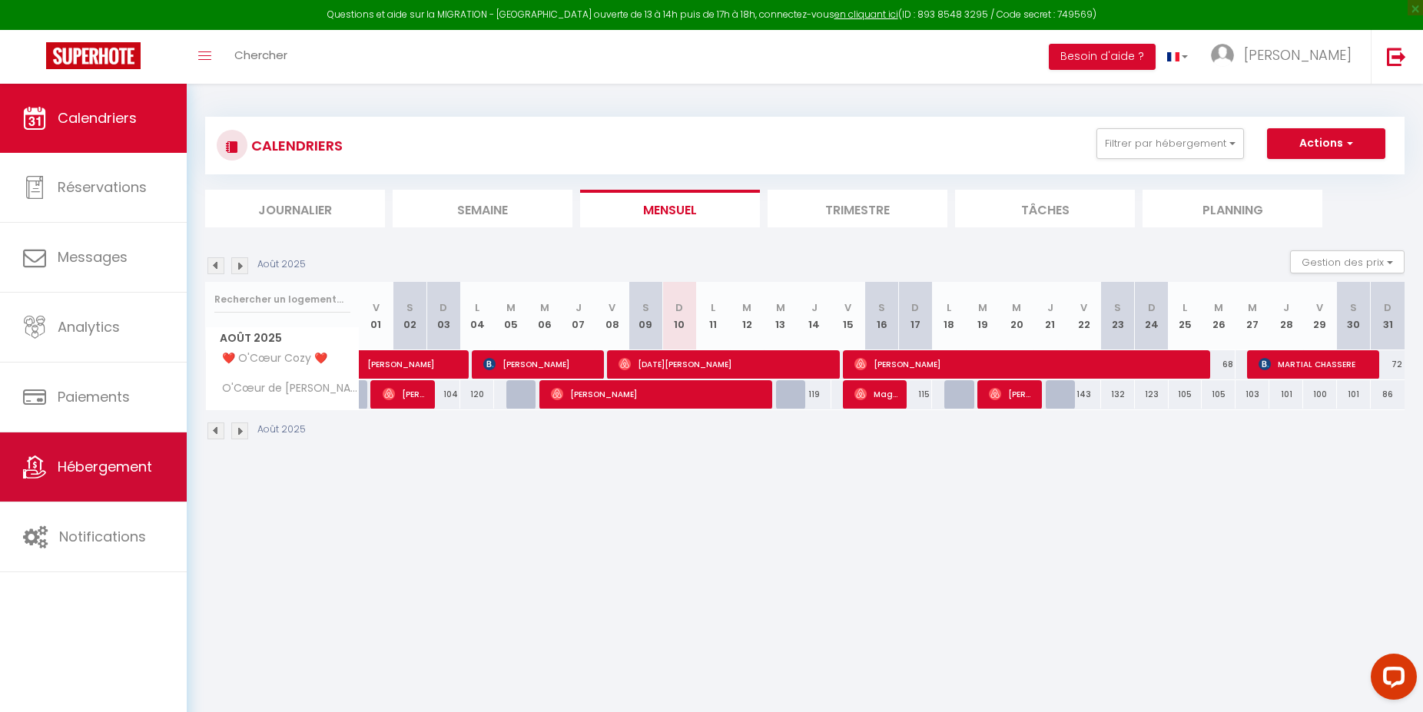
click at [126, 475] on span "Hébergement" at bounding box center [105, 466] width 94 height 19
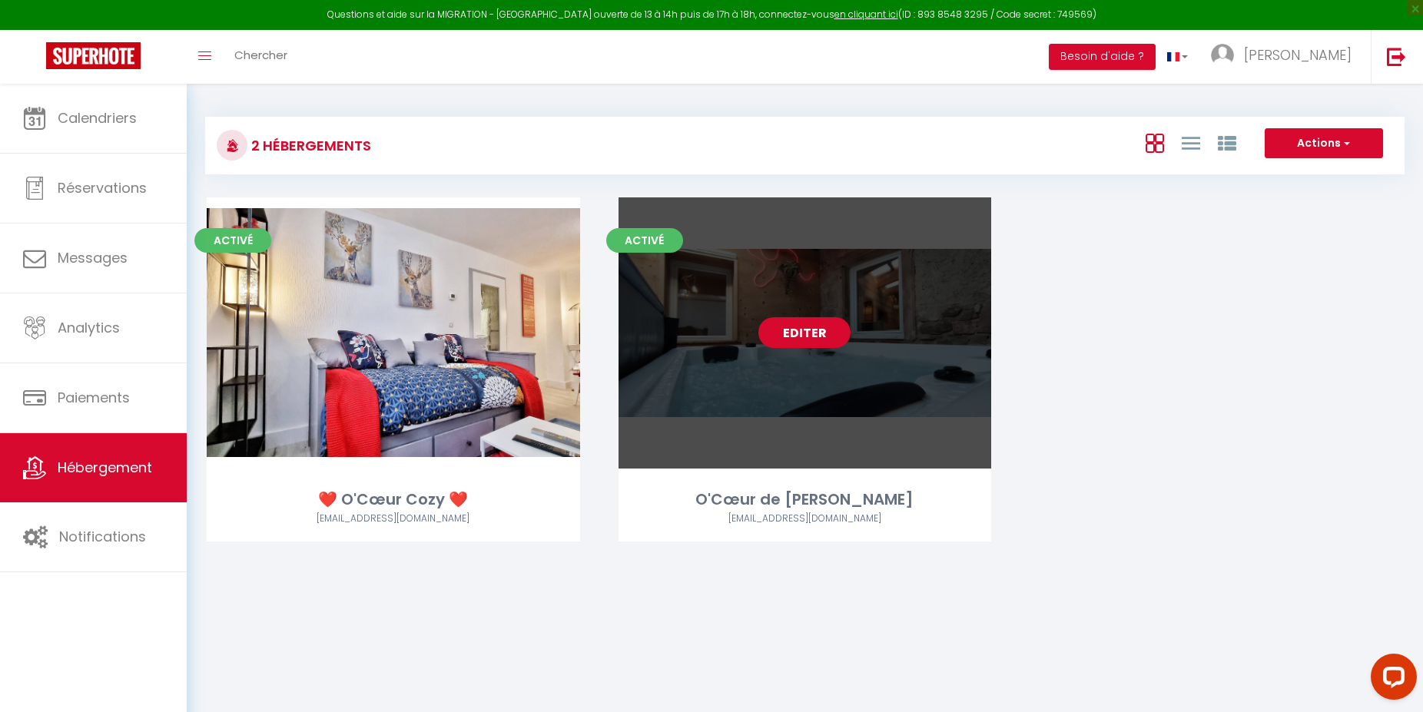
click at [822, 334] on link "Editer" at bounding box center [804, 332] width 92 height 31
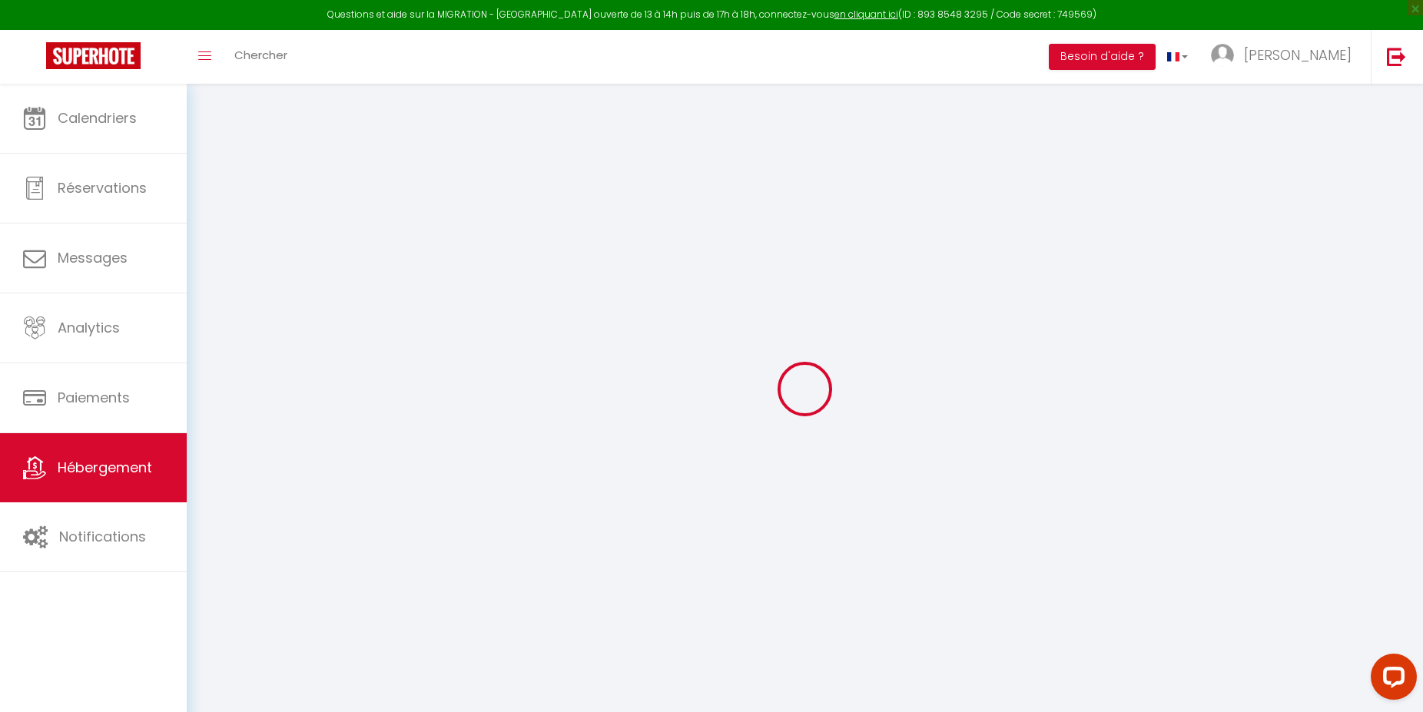
select select
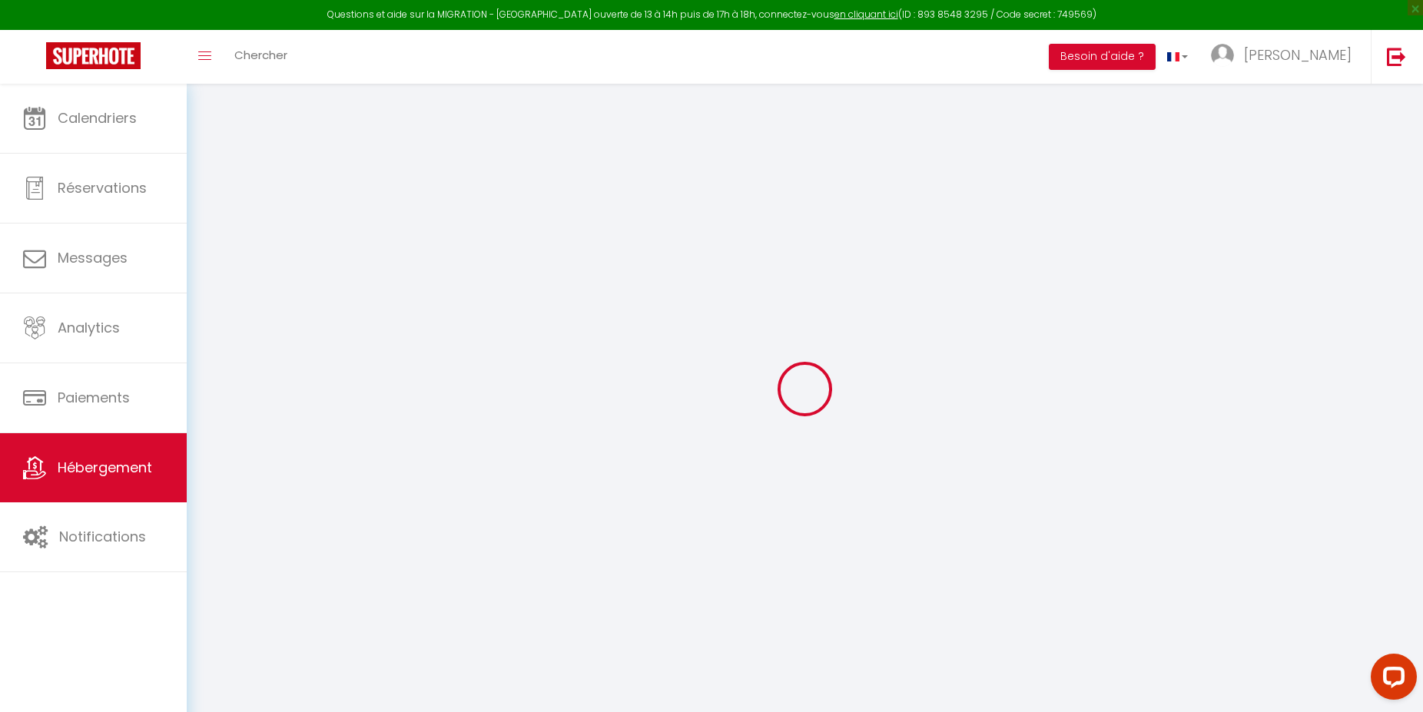
select select
checkbox input "false"
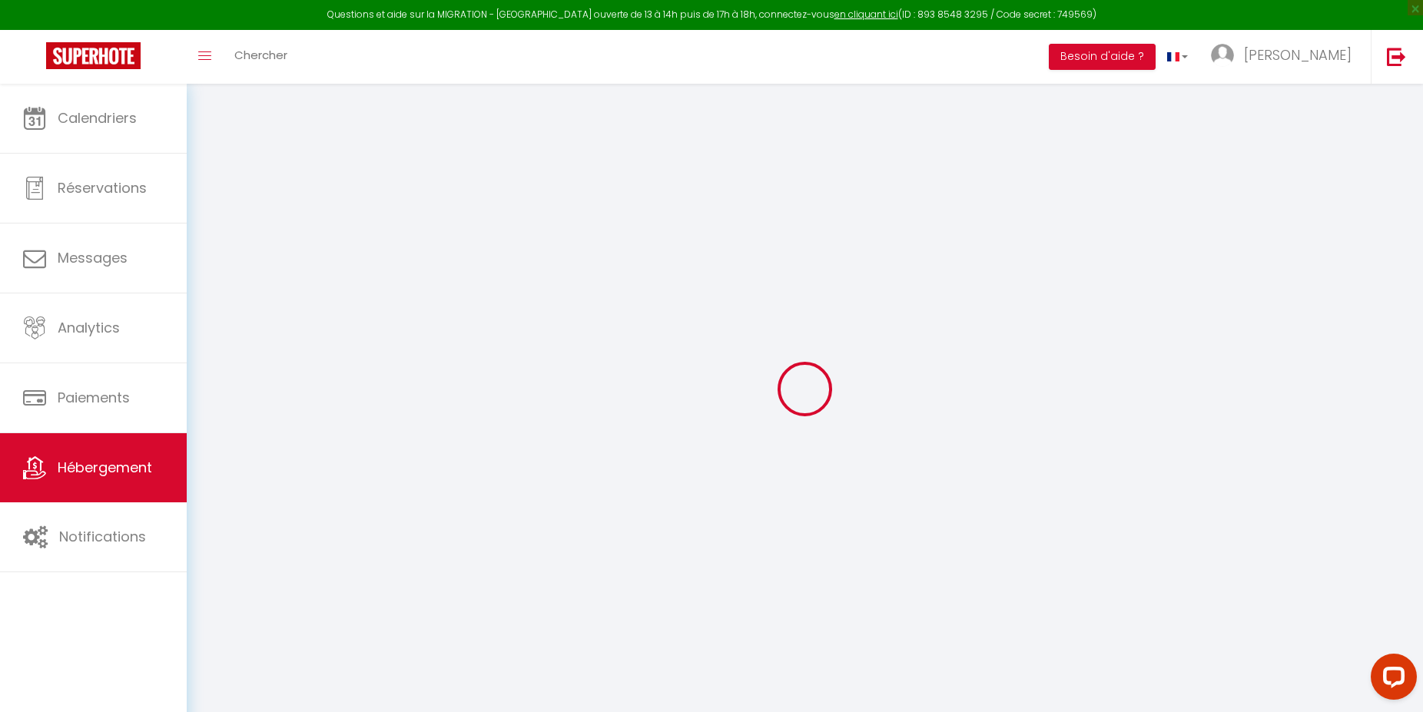
select select
type input "O'Cœur de [PERSON_NAME]"
type input "[PERSON_NAME]"
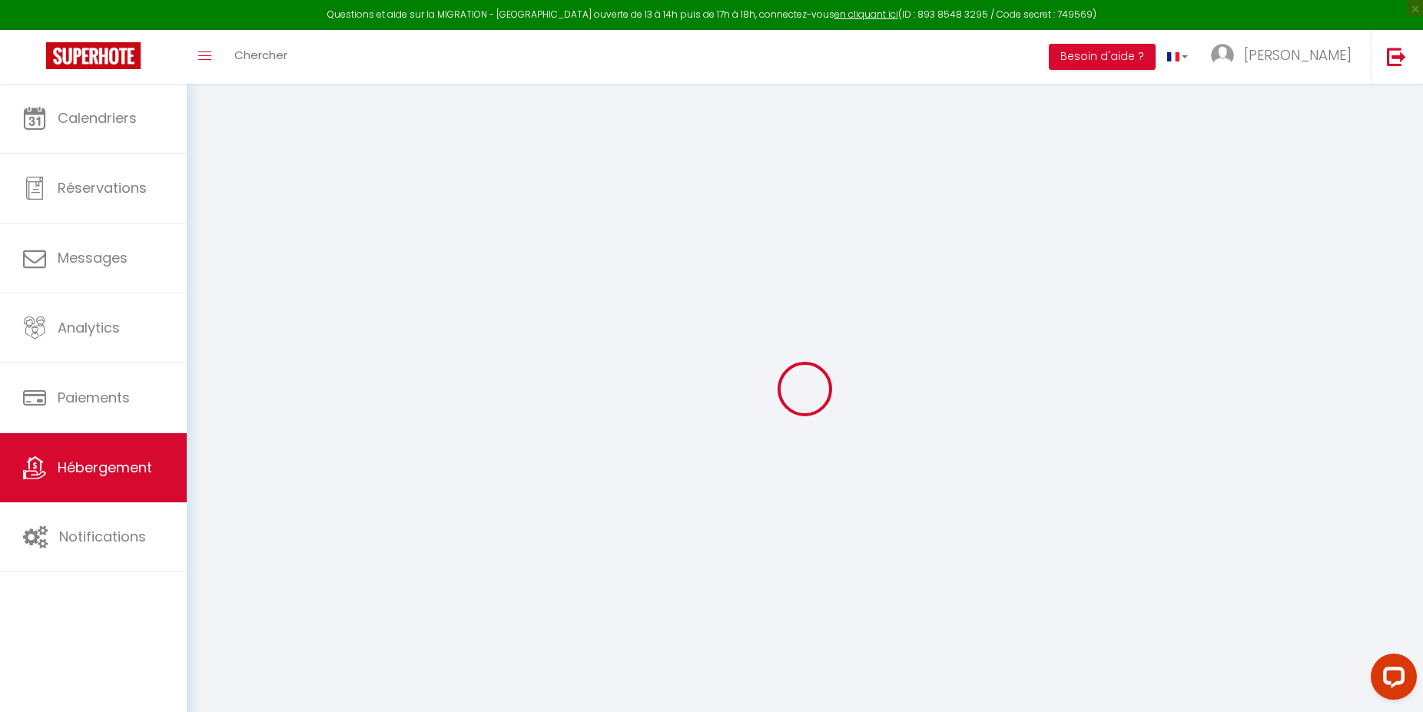
type input "[STREET_ADDRESS]"
type input "67190"
type input "HEILIGENBERG"
type input "120"
type input "10"
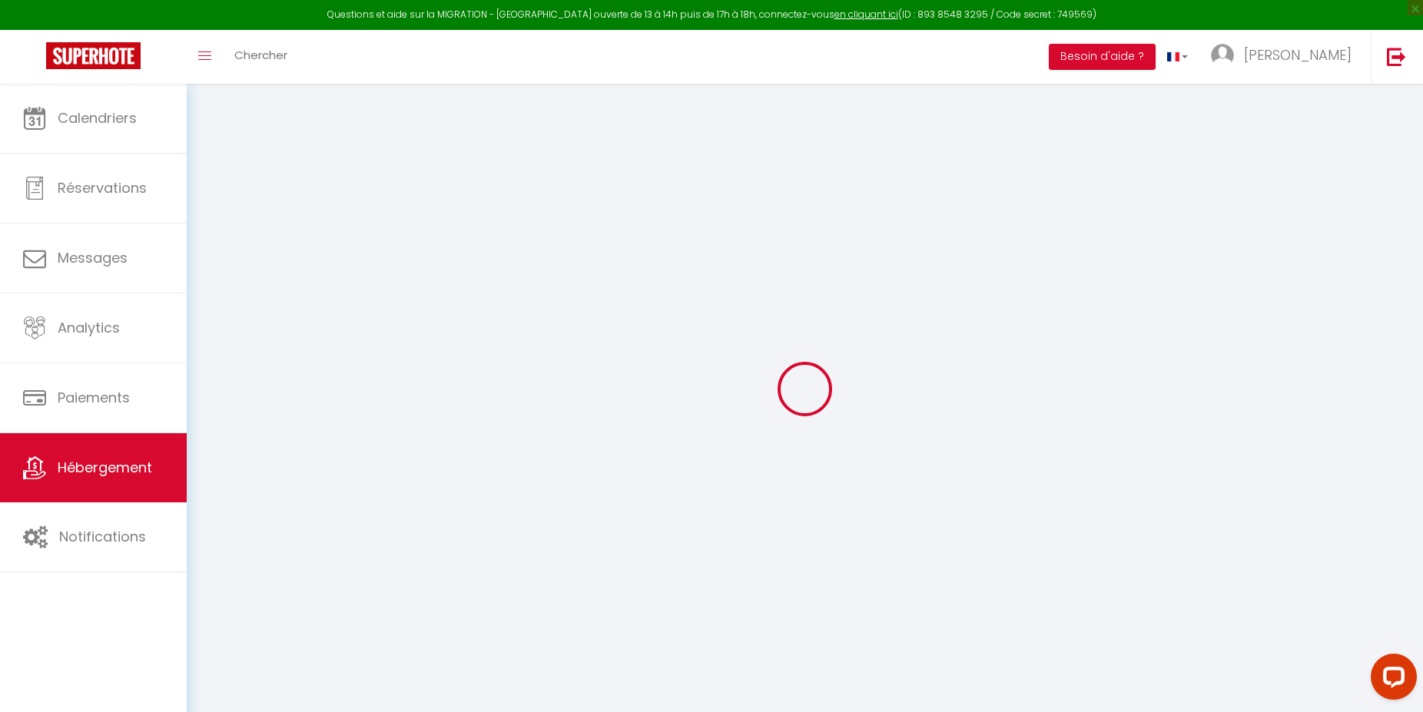
type input "80"
type input "300"
select select
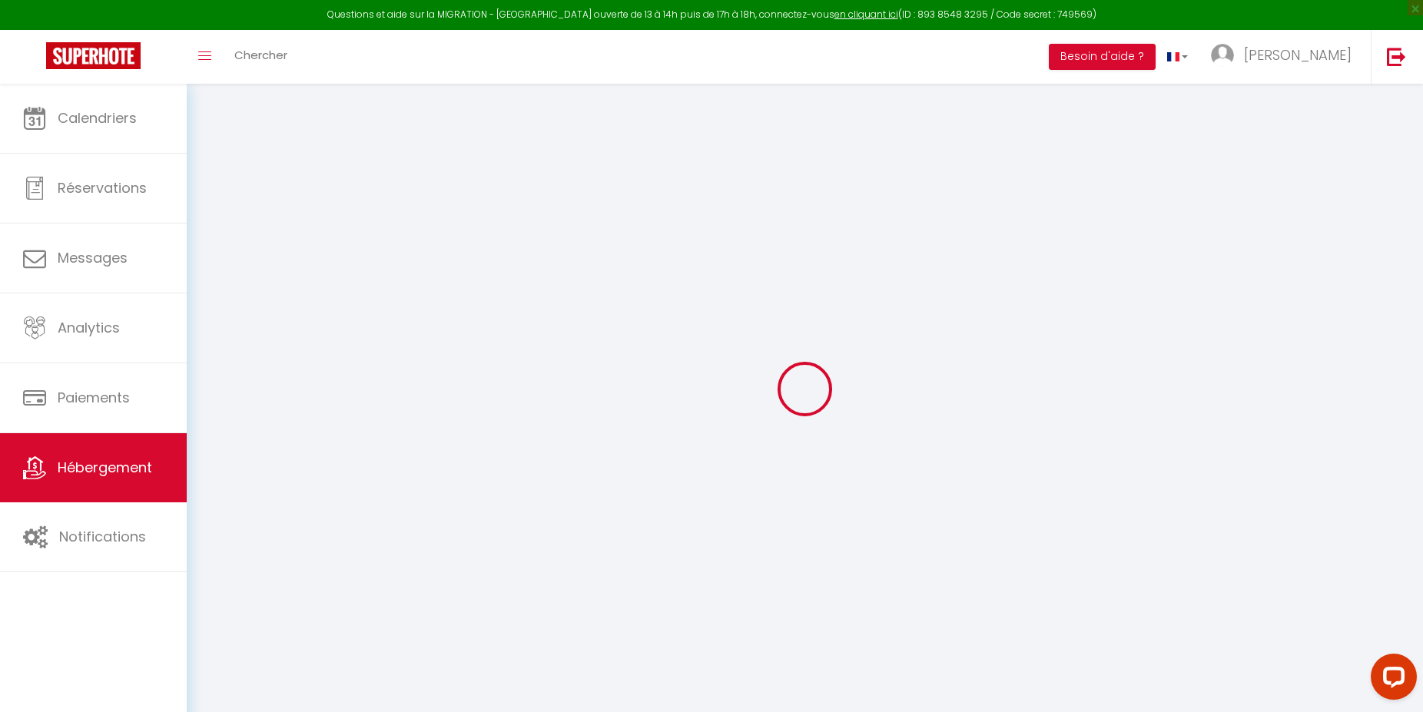
select select
type input "35a route Principale"
type input "67420"
type input "[GEOGRAPHIC_DATA][PERSON_NAME]"
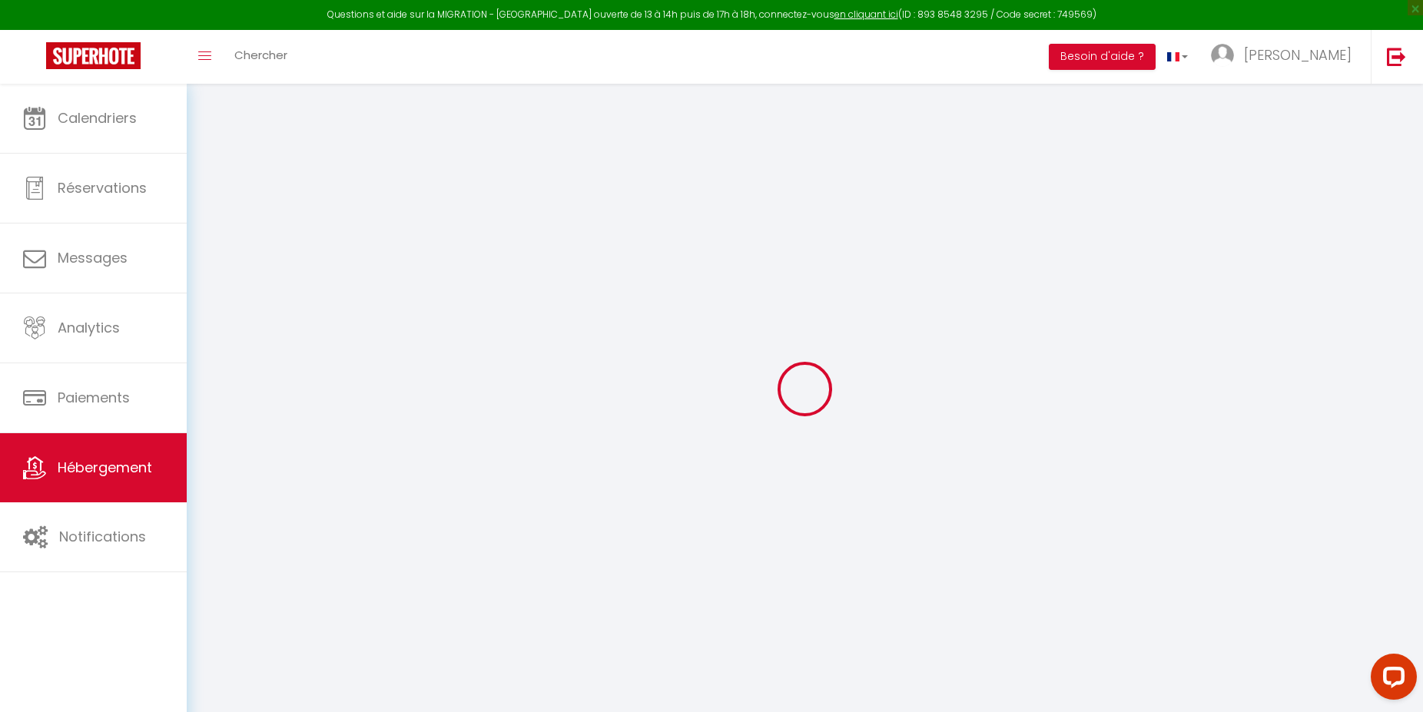
type input "[EMAIL_ADDRESS][DOMAIN_NAME]"
select select
checkbox input "false"
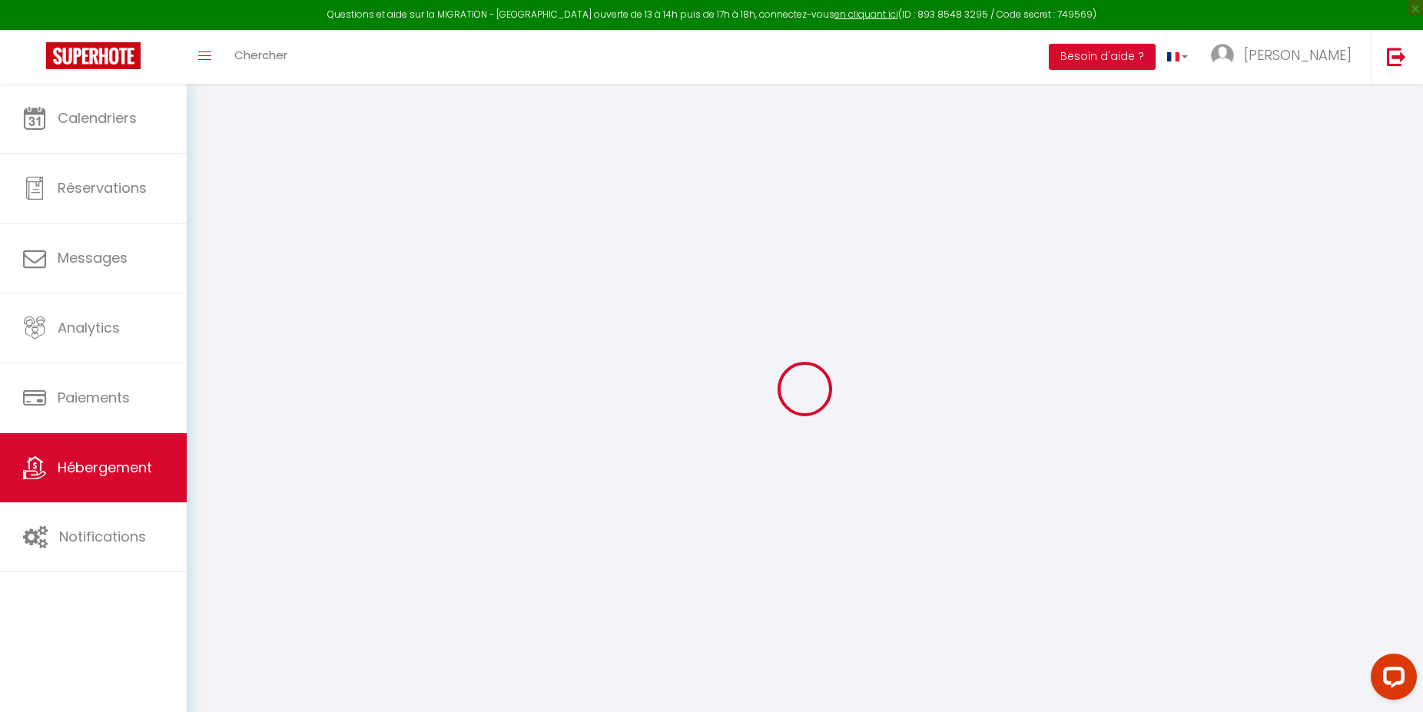
checkbox input "false"
type input "40"
type input "0"
type input "24"
type input "16"
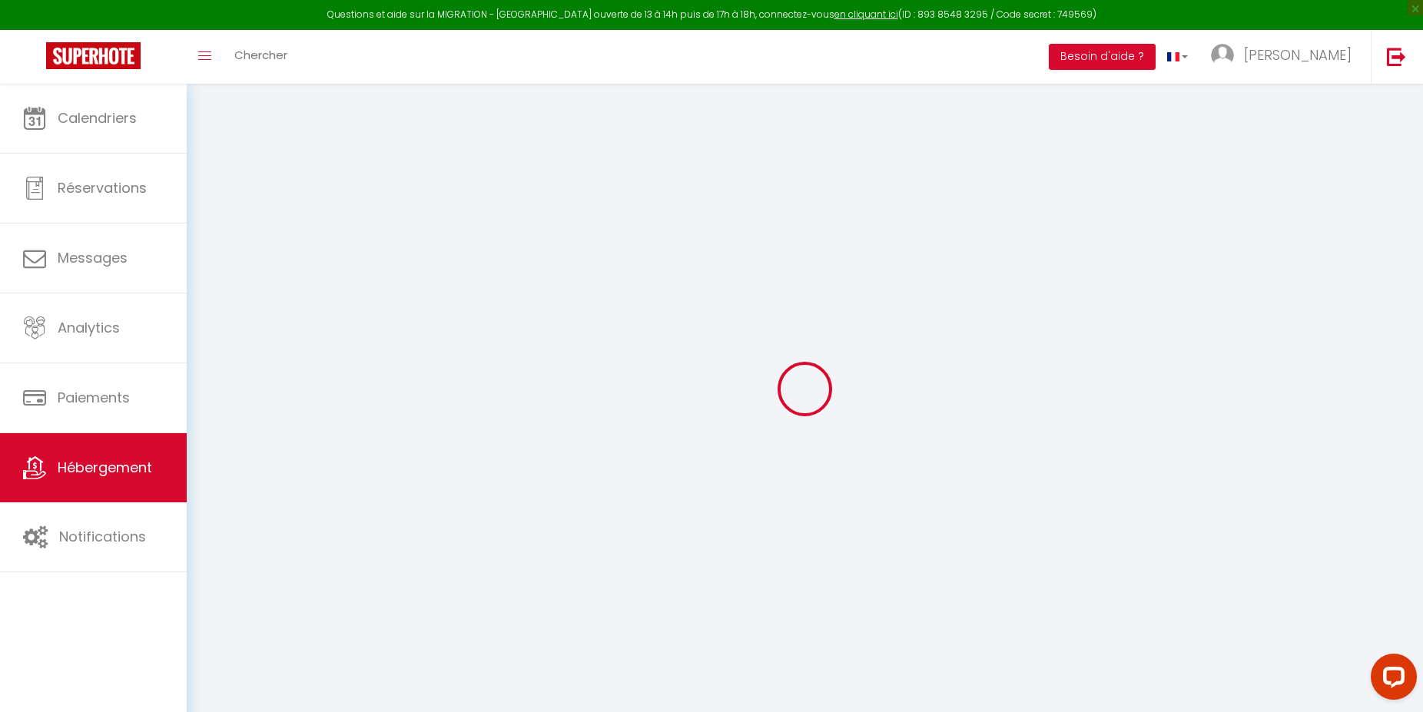
select select
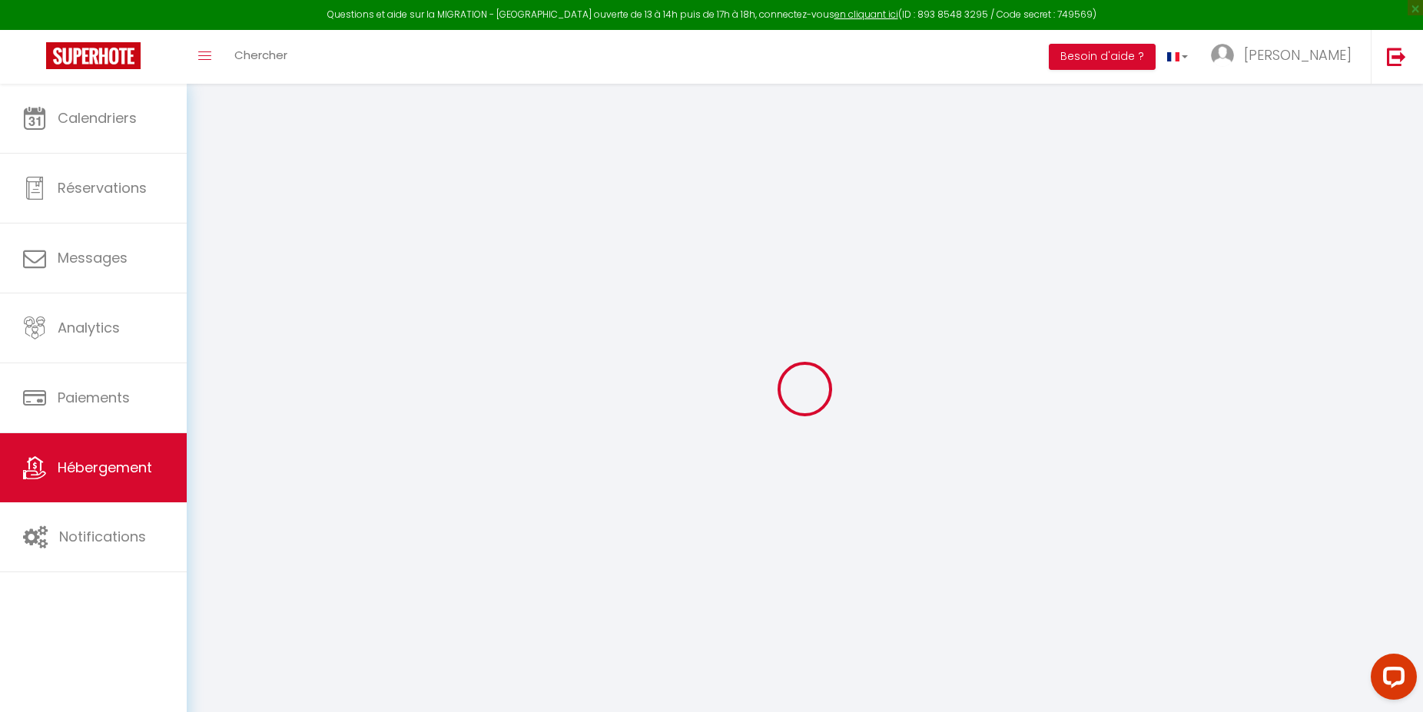
select select
checkbox input "false"
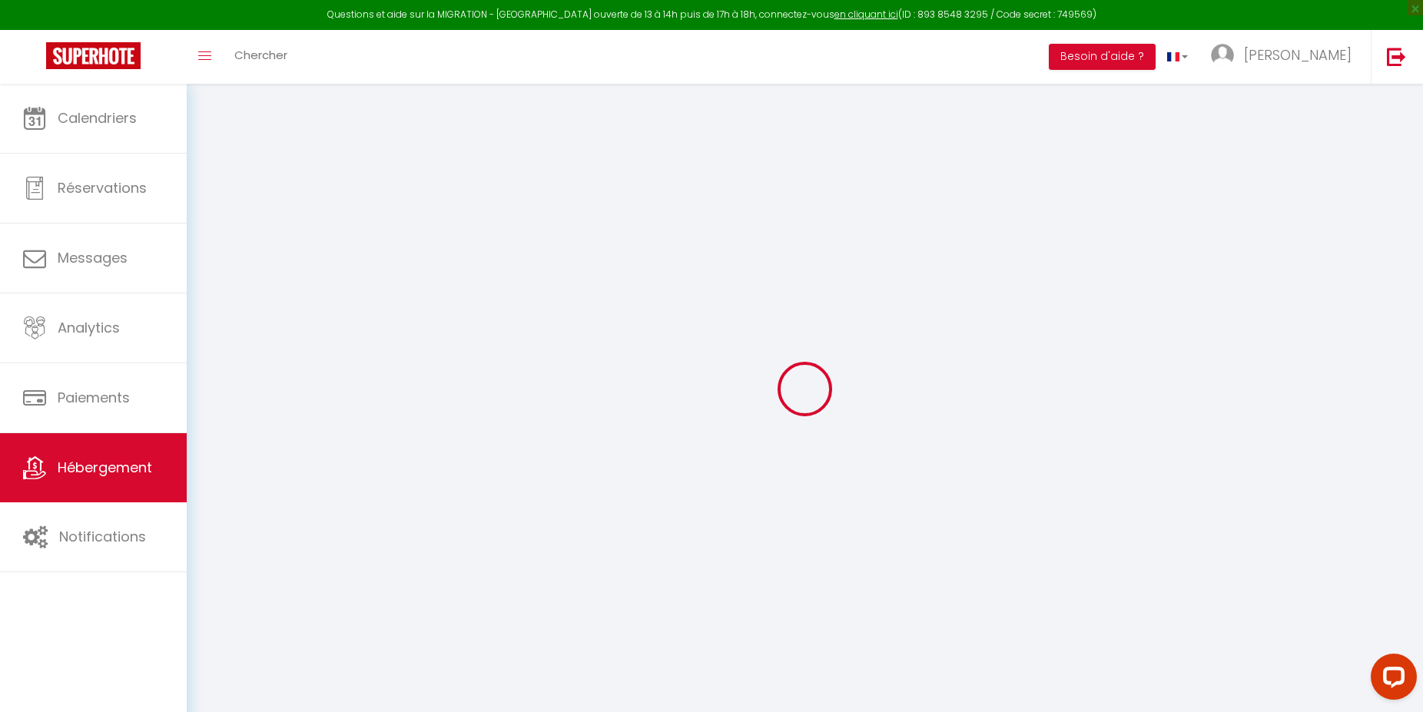
select select
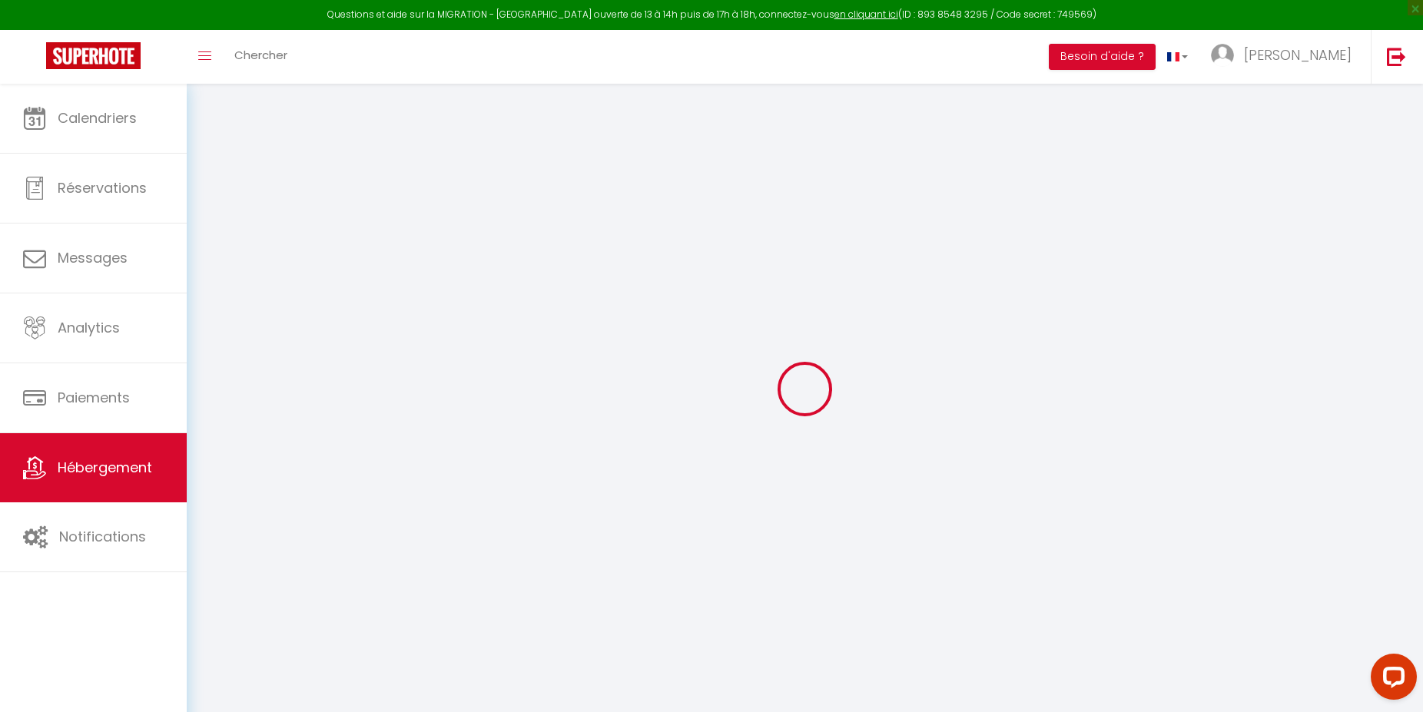
select select
checkbox input "false"
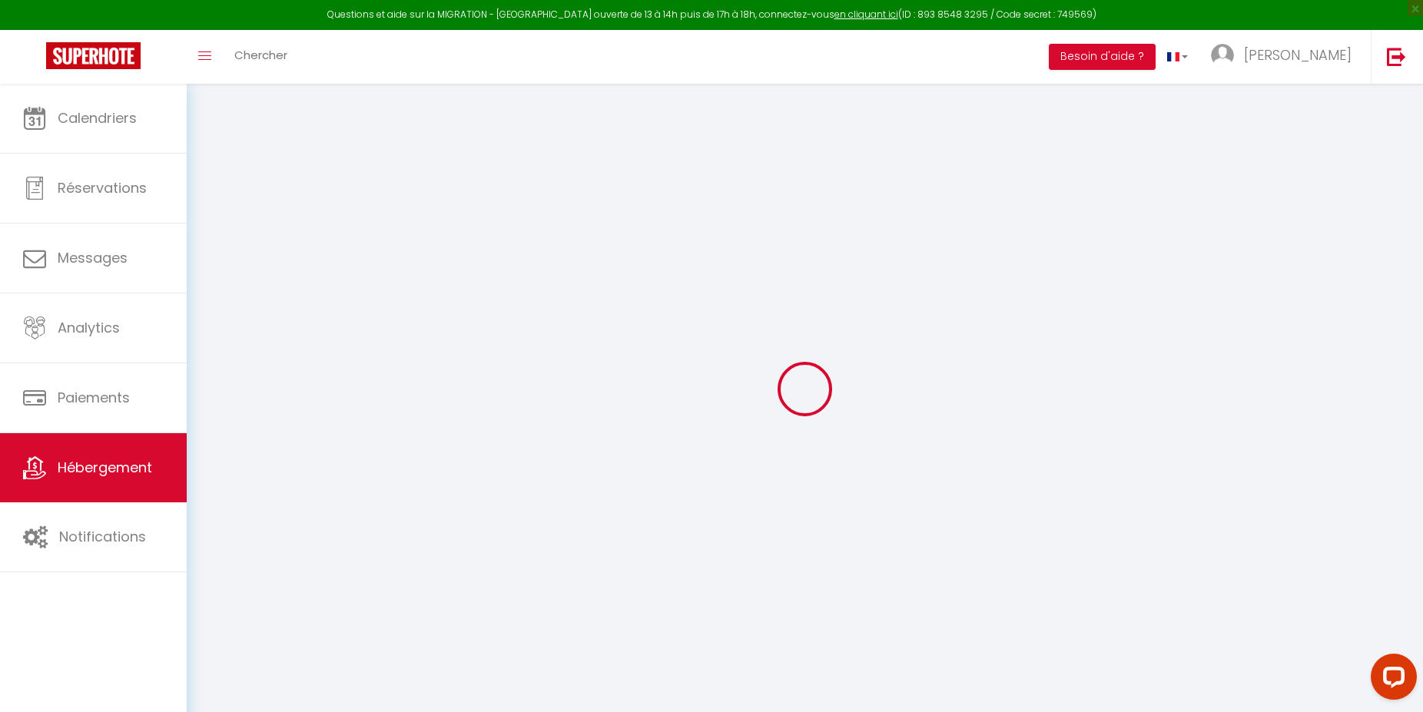
select select
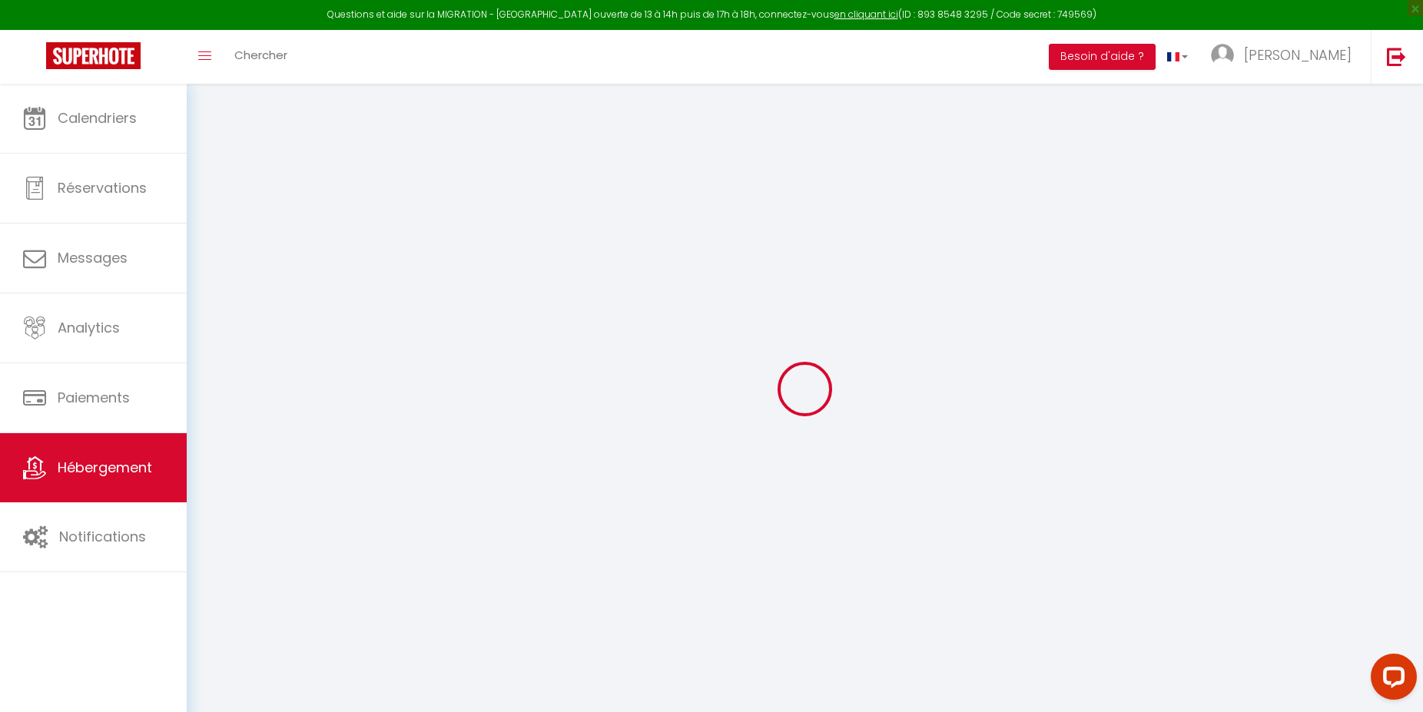
select select
checkbox input "false"
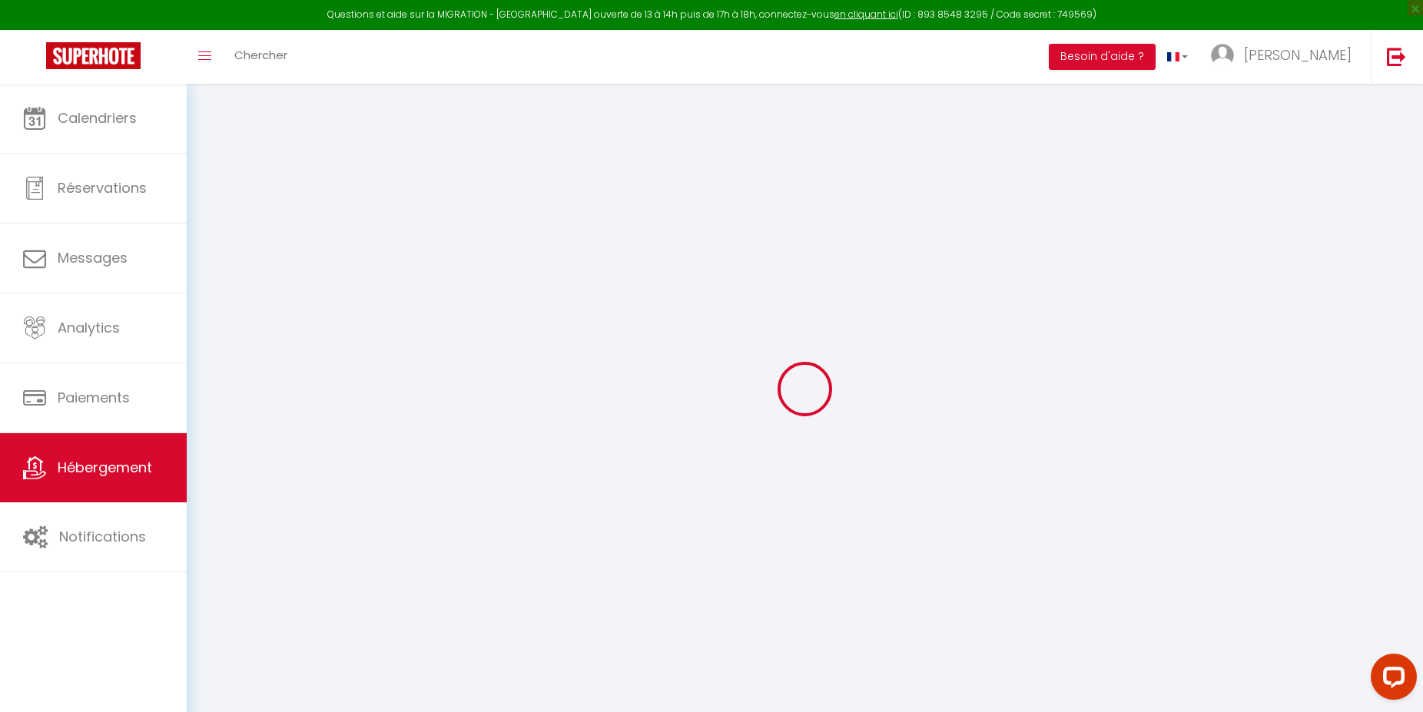
select select "17:00"
select select "23:45"
select select "10:00"
select select "15"
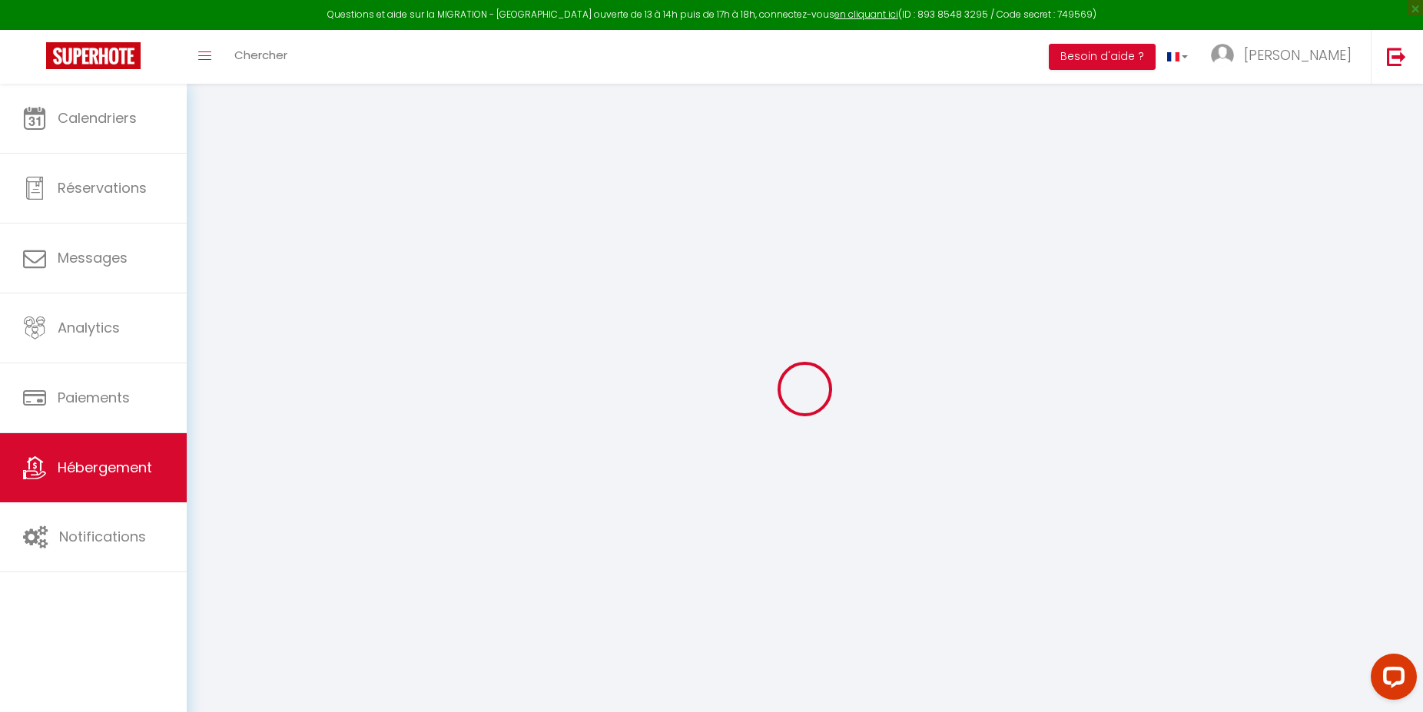
select select
checkbox input "false"
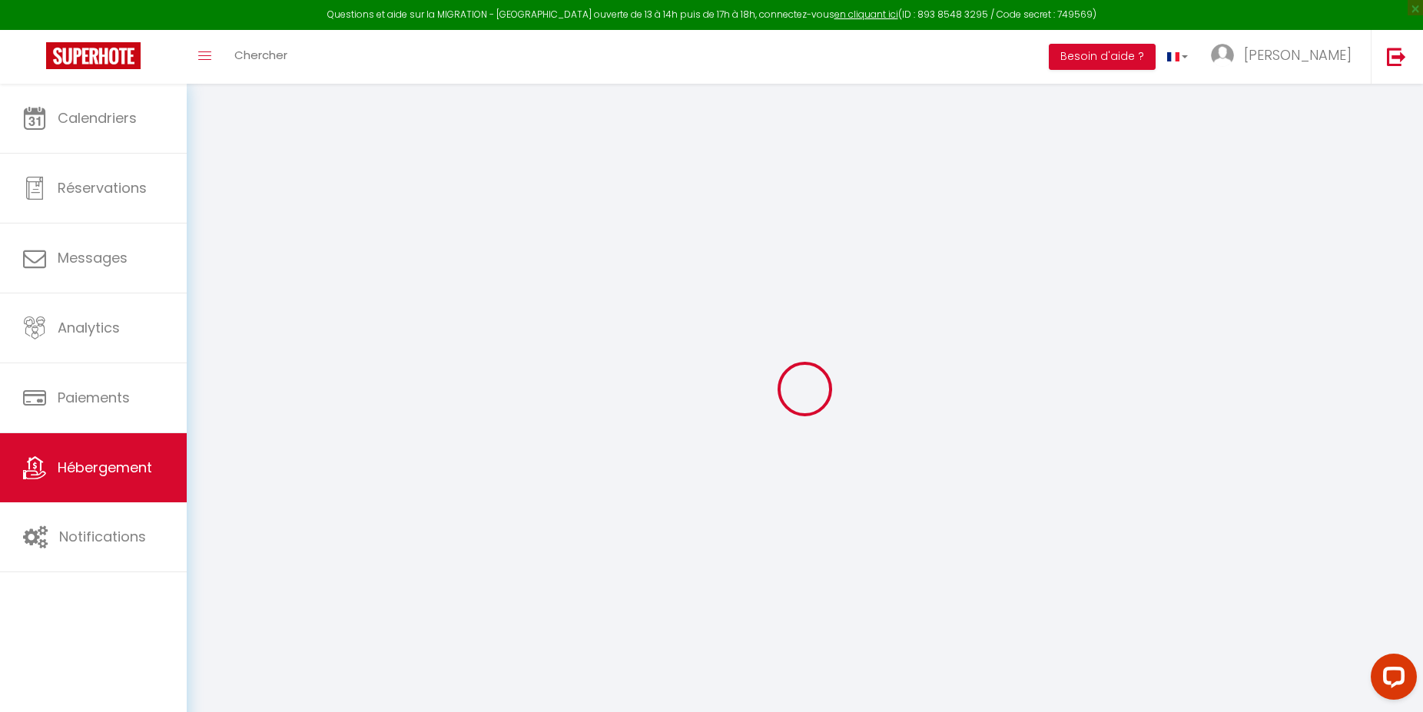
select select
checkbox input "false"
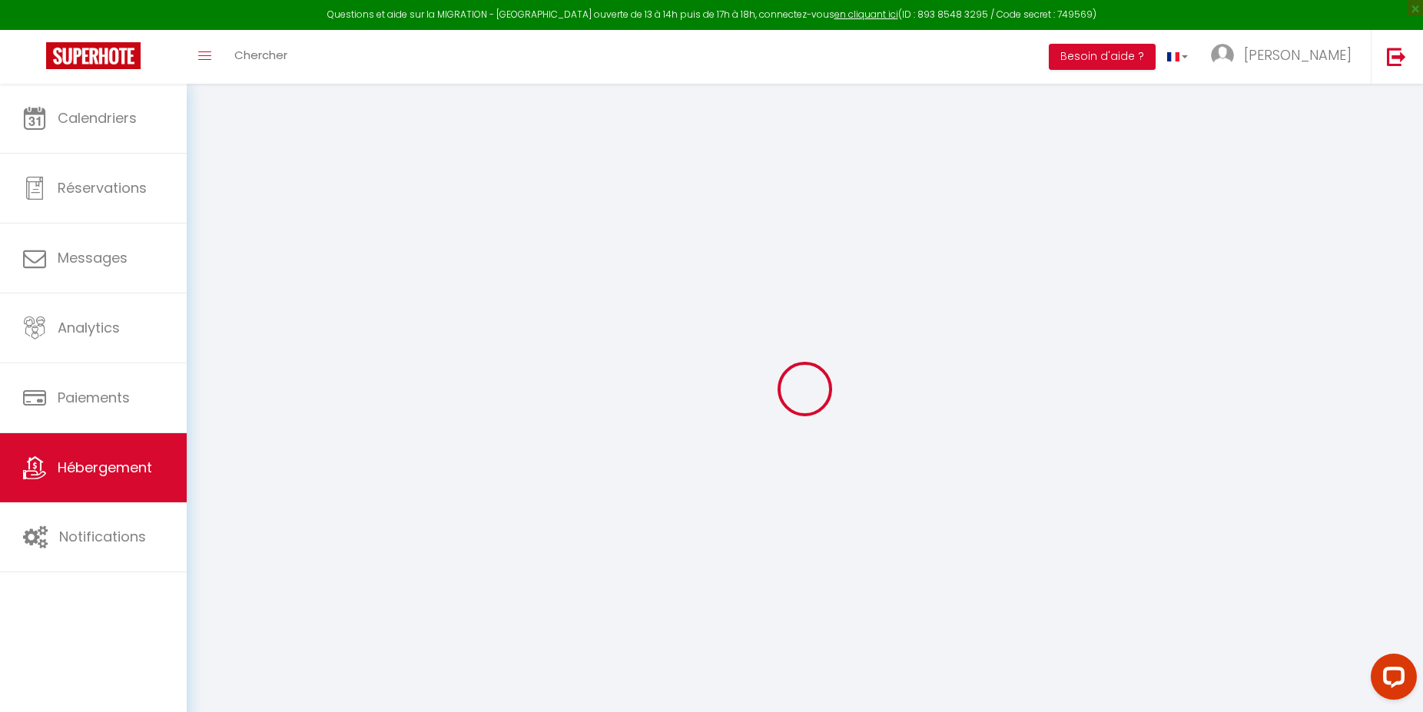
select select "2518-1292836935442670007"
select select "365"
select select "EUR"
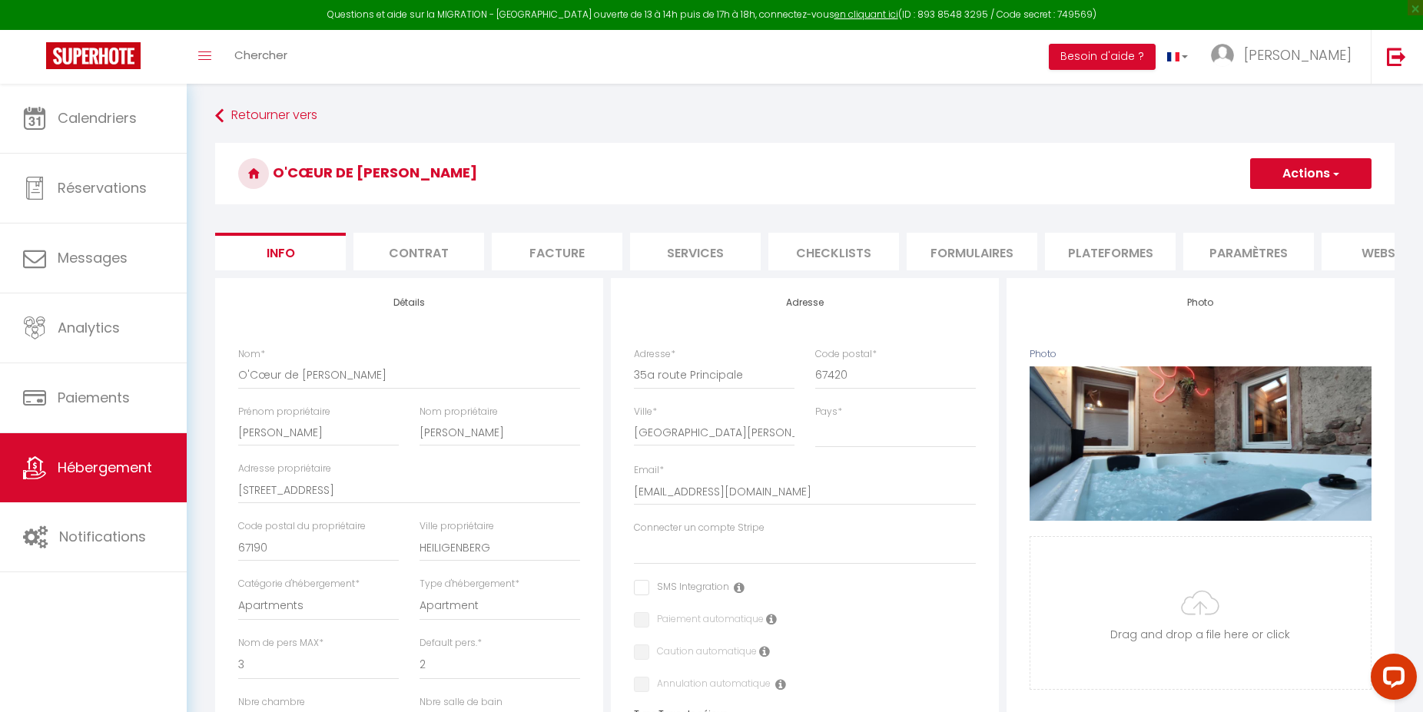
click at [1081, 248] on li "Plateformes" at bounding box center [1110, 252] width 131 height 38
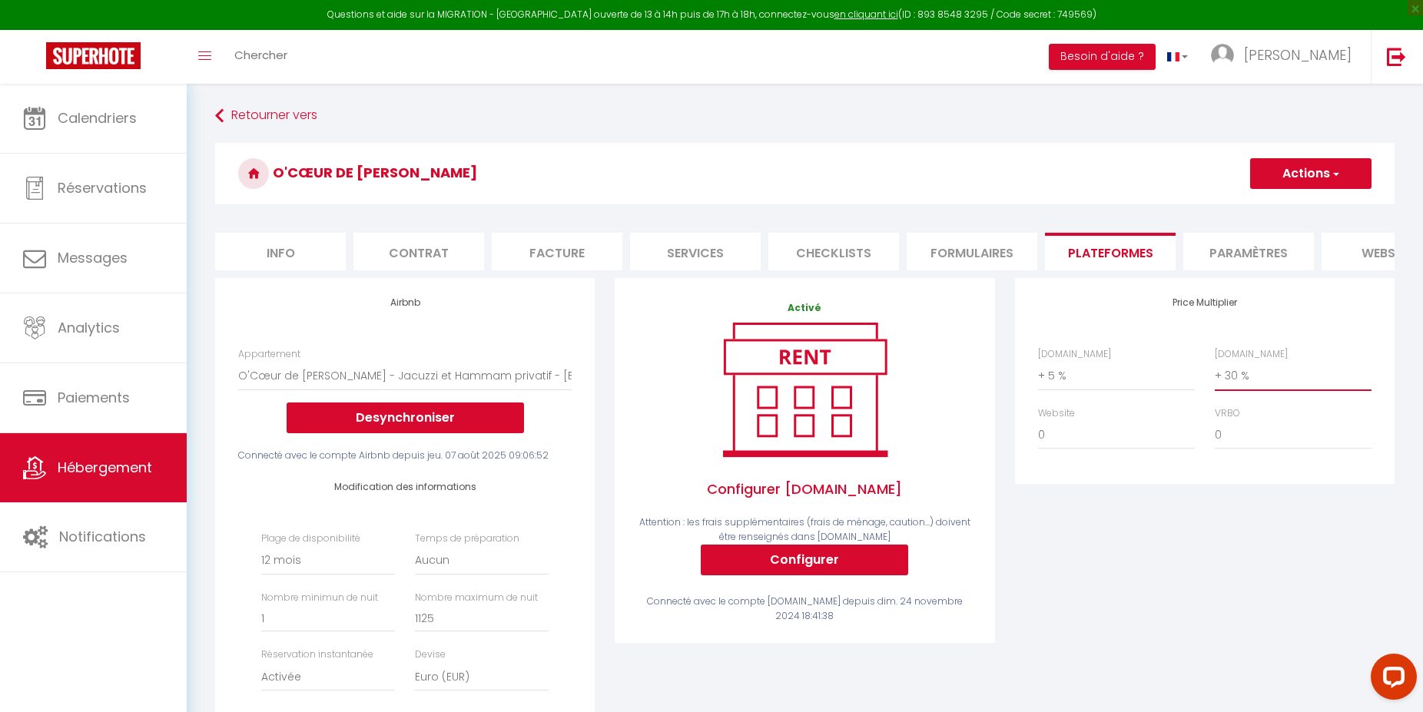
select select "+ 25 %"
click option "+ 25 %" at bounding box center [0, 0] width 0 height 0
click at [1341, 162] on button "Actions" at bounding box center [1310, 173] width 121 height 31
click at [1310, 209] on link "Enregistrer" at bounding box center [1309, 207] width 121 height 20
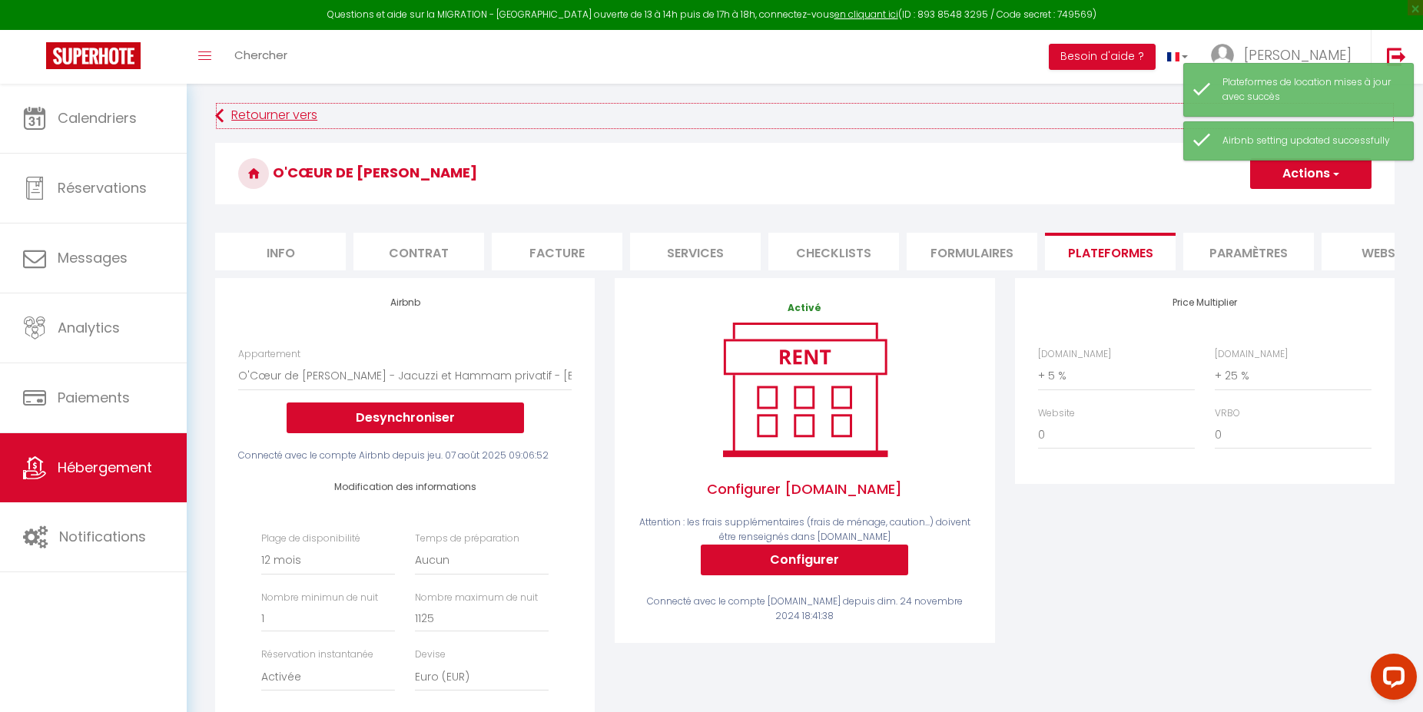
click at [266, 114] on link "Retourner vers" at bounding box center [804, 116] width 1179 height 28
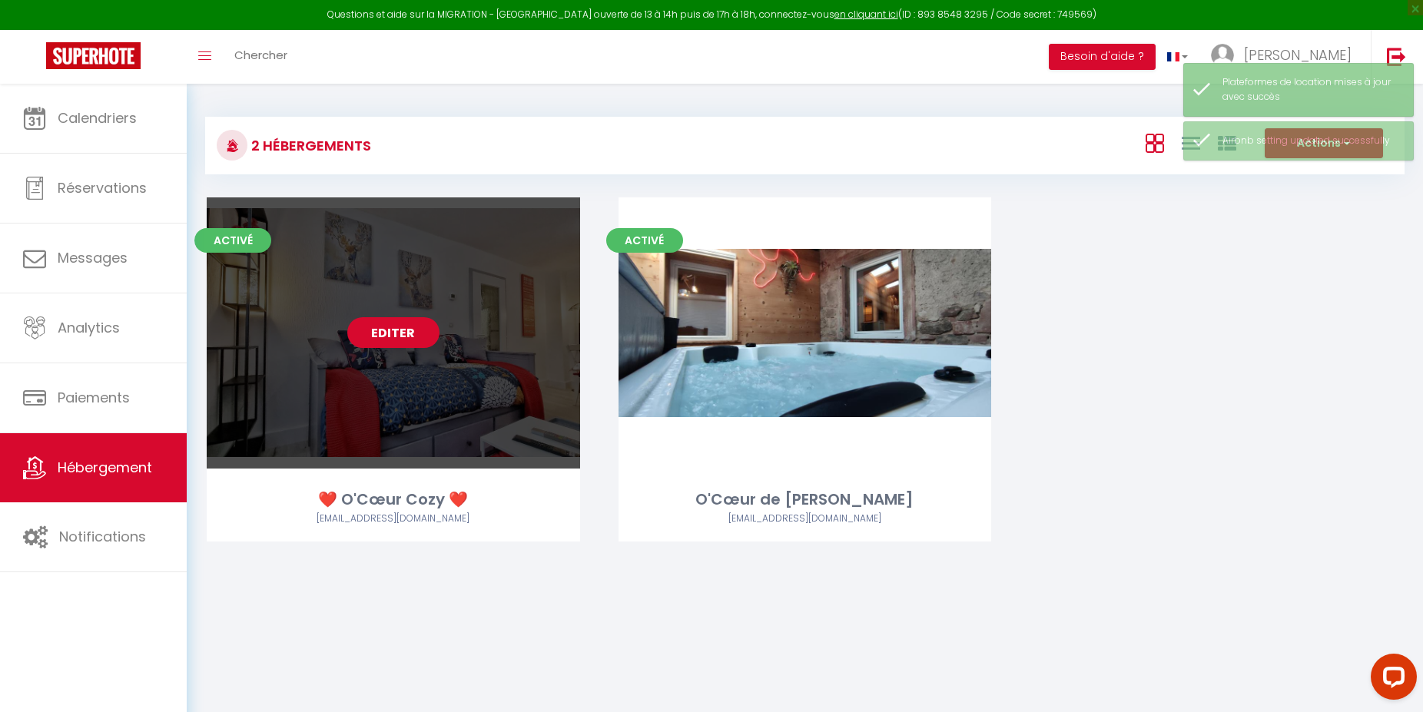
click at [381, 341] on link "Editer" at bounding box center [393, 332] width 92 height 31
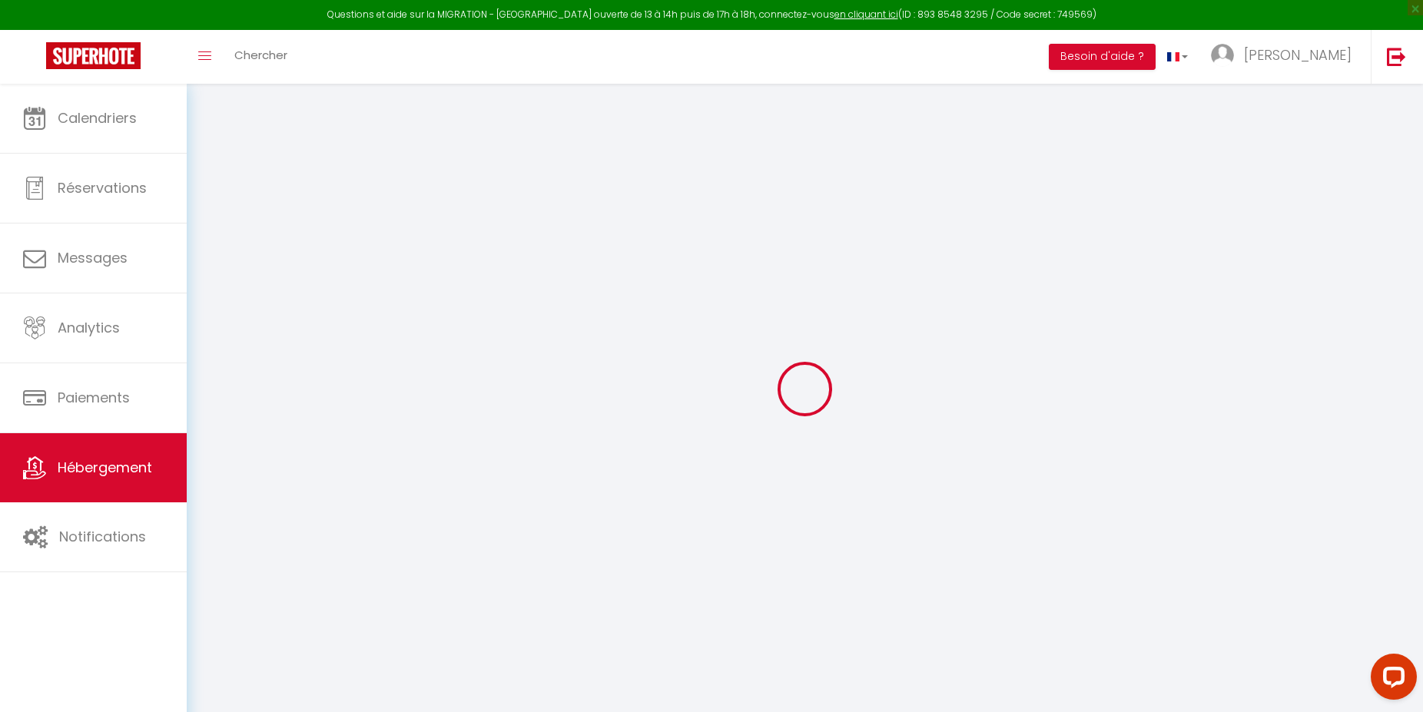
select select
checkbox input "false"
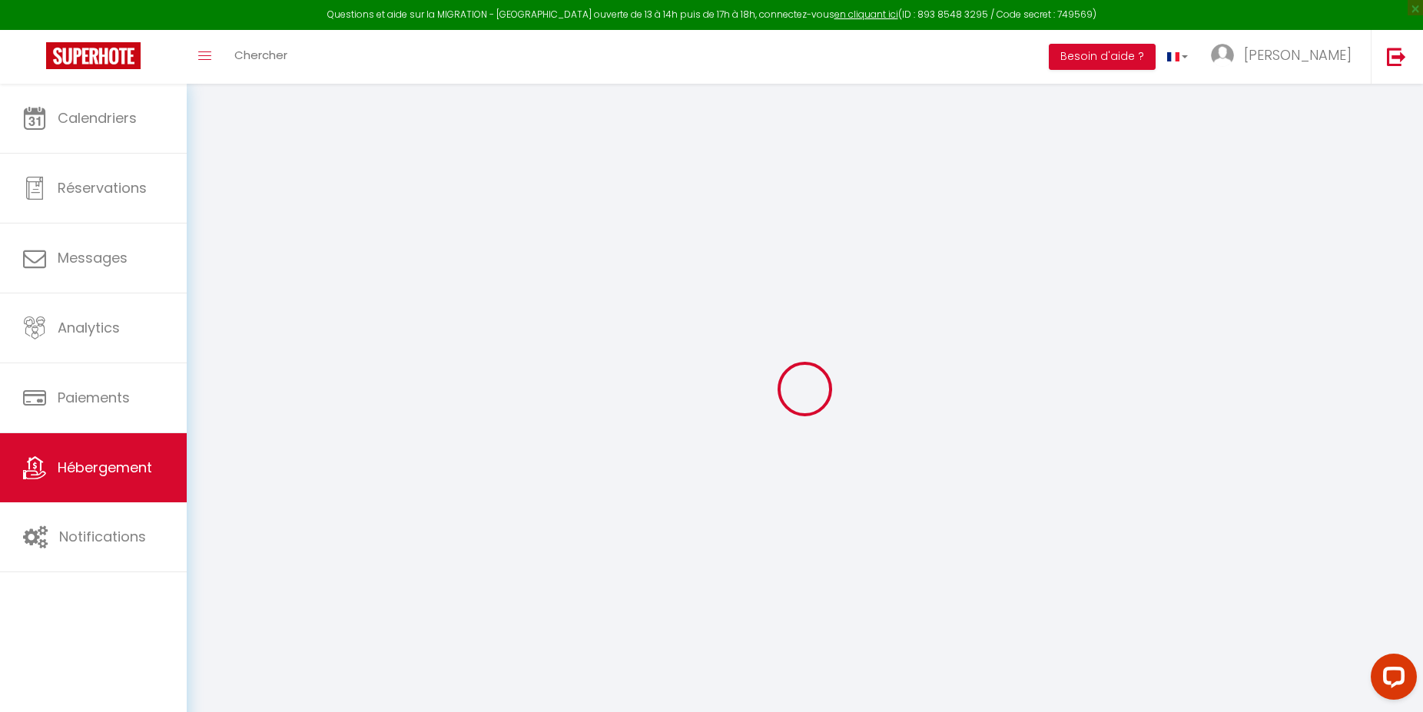
select select "2518-53645086"
select select "365"
select select "EUR"
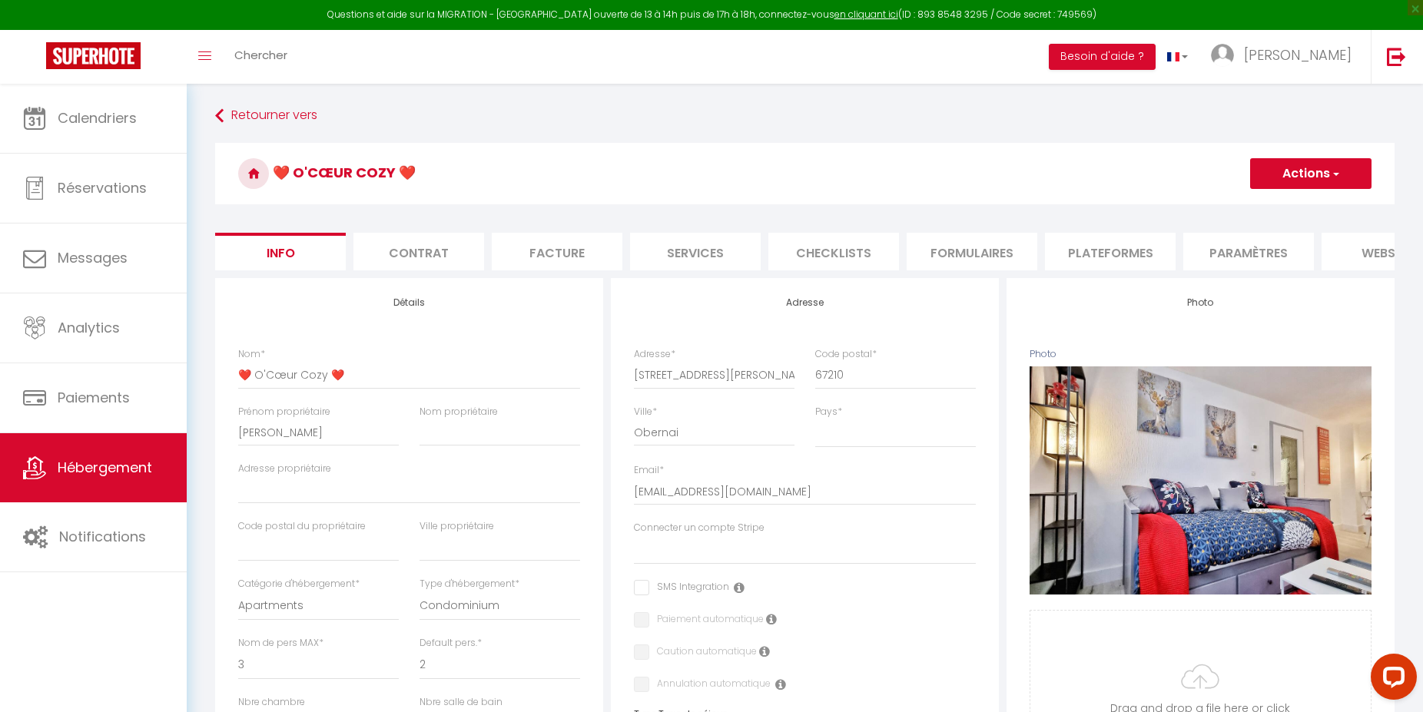
click at [1122, 252] on li "Plateformes" at bounding box center [1110, 252] width 131 height 38
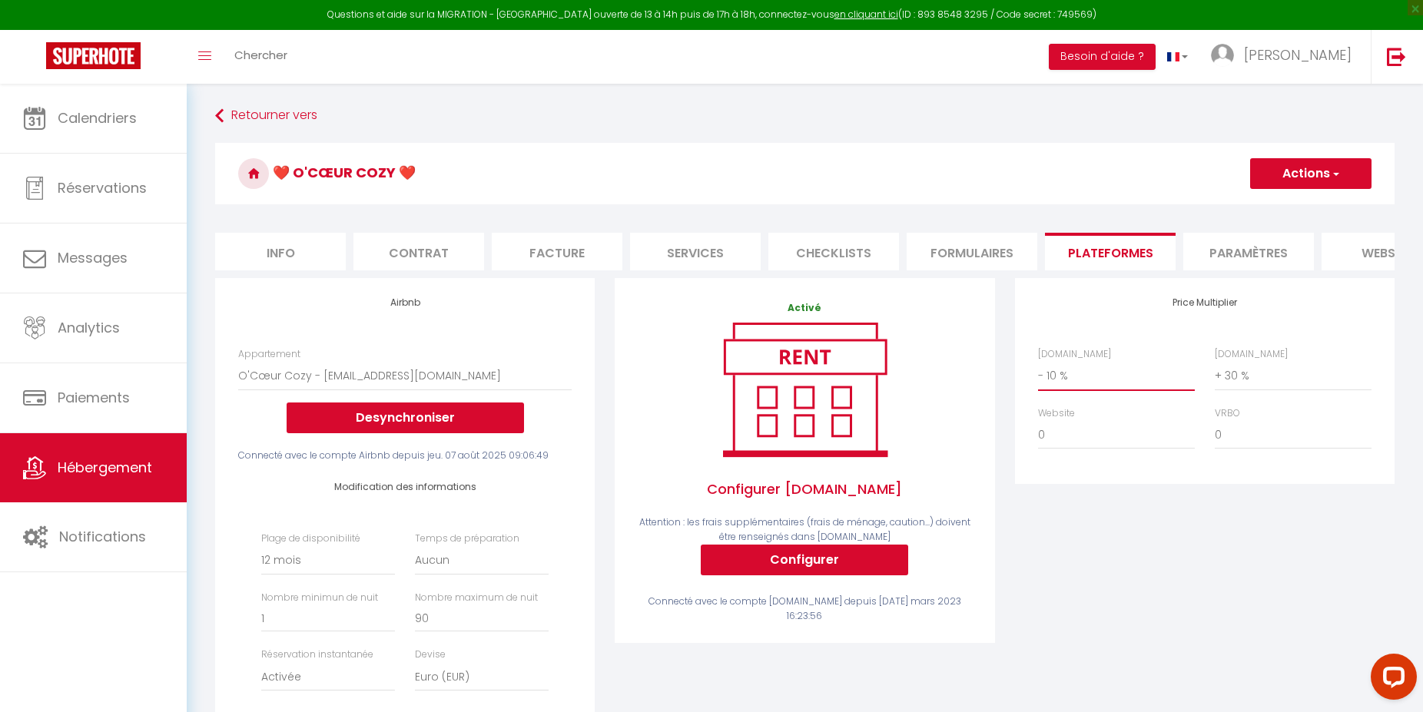
select select "+ 5 %"
click option "+ 5 %" at bounding box center [0, 0] width 0 height 0
select select "+ 25 %"
click option "+ 25 %" at bounding box center [0, 0] width 0 height 0
click at [1303, 177] on button "Actions" at bounding box center [1310, 173] width 121 height 31
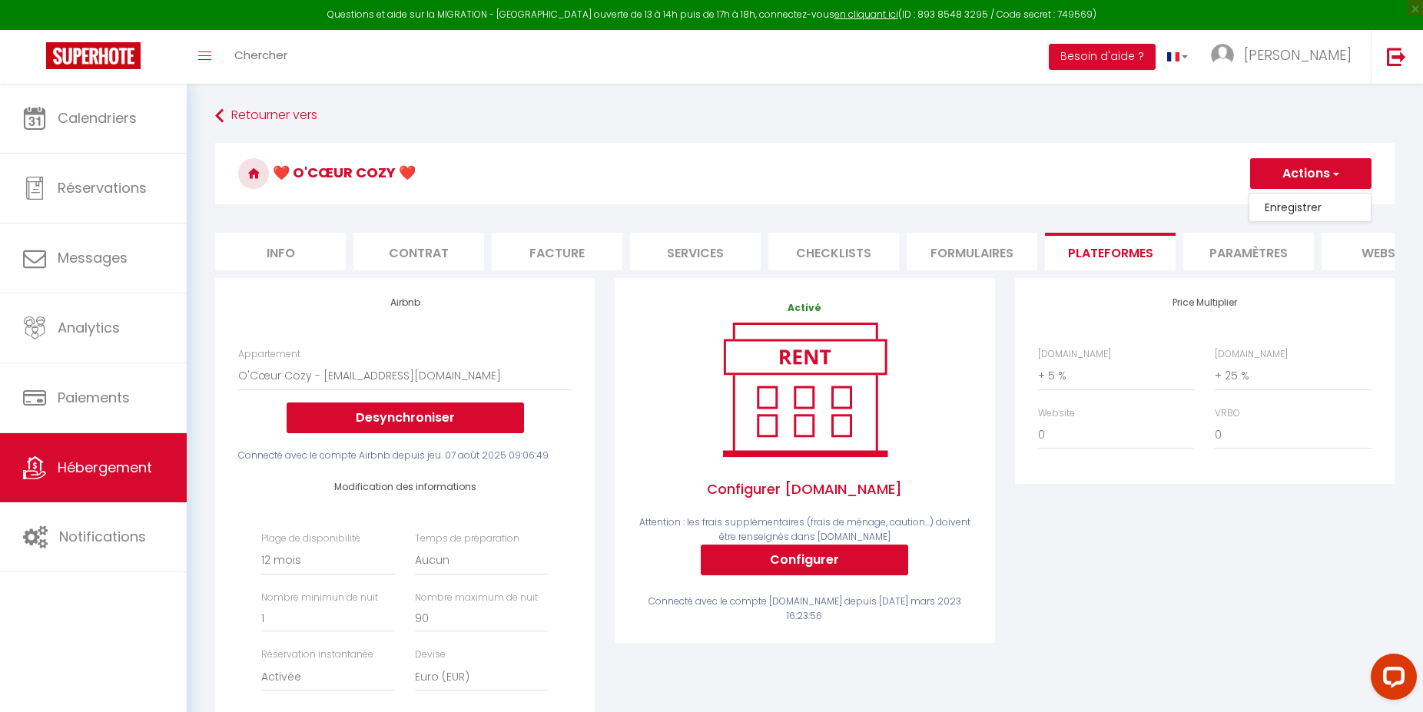
click at [1299, 206] on link "Enregistrer" at bounding box center [1309, 207] width 121 height 20
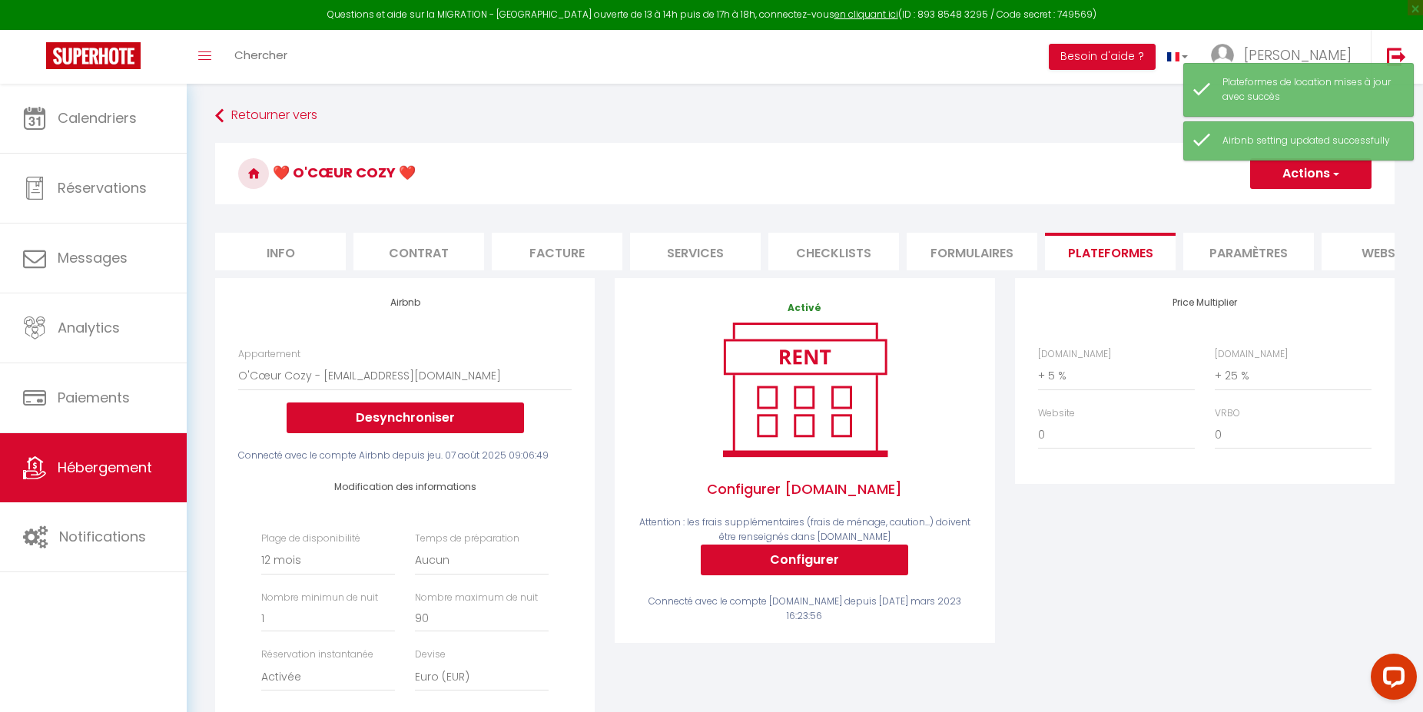
click at [1176, 594] on div "Price Multiplier [DOMAIN_NAME] 0 + 1 % + 2 % + 3 % + 4 % + 5 % + 6 % + 7 %" at bounding box center [1204, 532] width 399 height 508
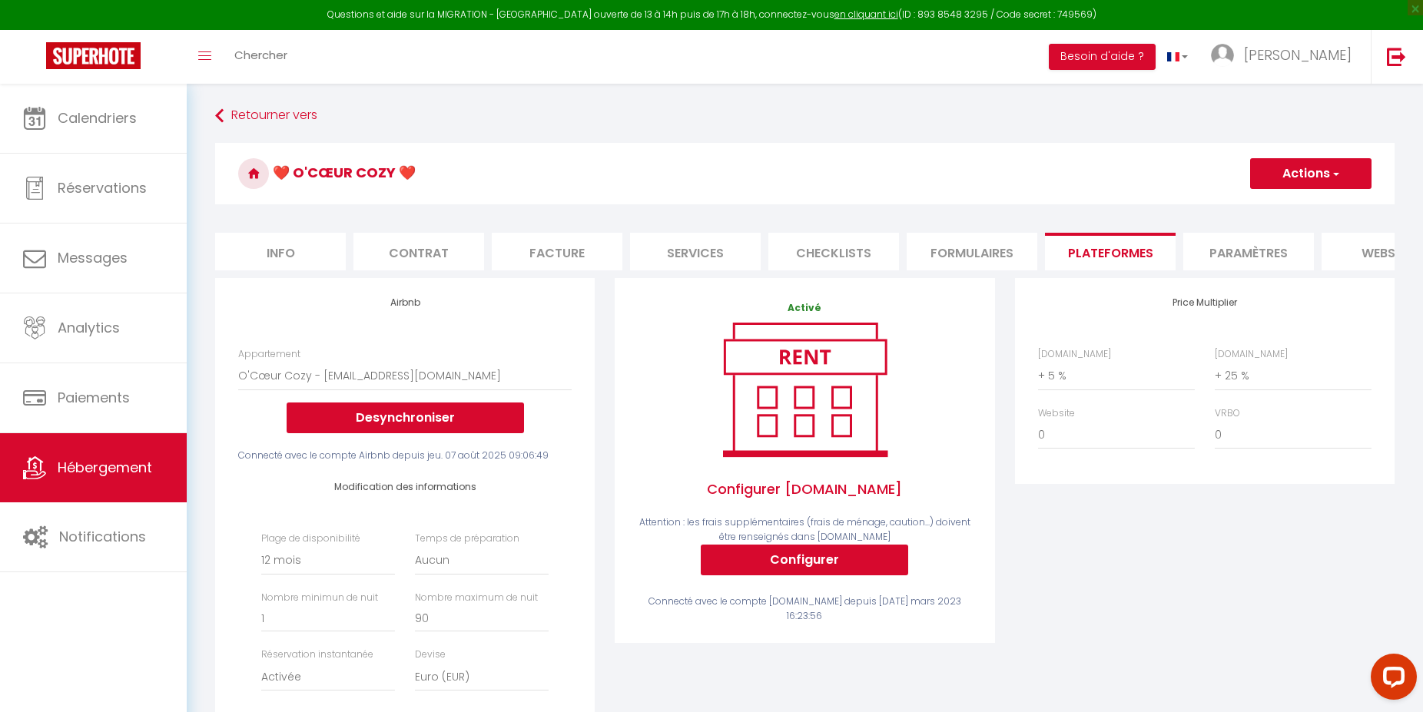
click at [1170, 551] on div "Price Multiplier [DOMAIN_NAME] 0 + 1 % + 2 % + 3 % + 4 % + 5 % + 6 % + 7 %" at bounding box center [1204, 532] width 399 height 508
click at [1303, 184] on button "Actions" at bounding box center [1310, 173] width 121 height 31
click at [1310, 206] on link "Enregistrer" at bounding box center [1309, 207] width 121 height 20
